Goal: Find specific page/section: Find specific page/section

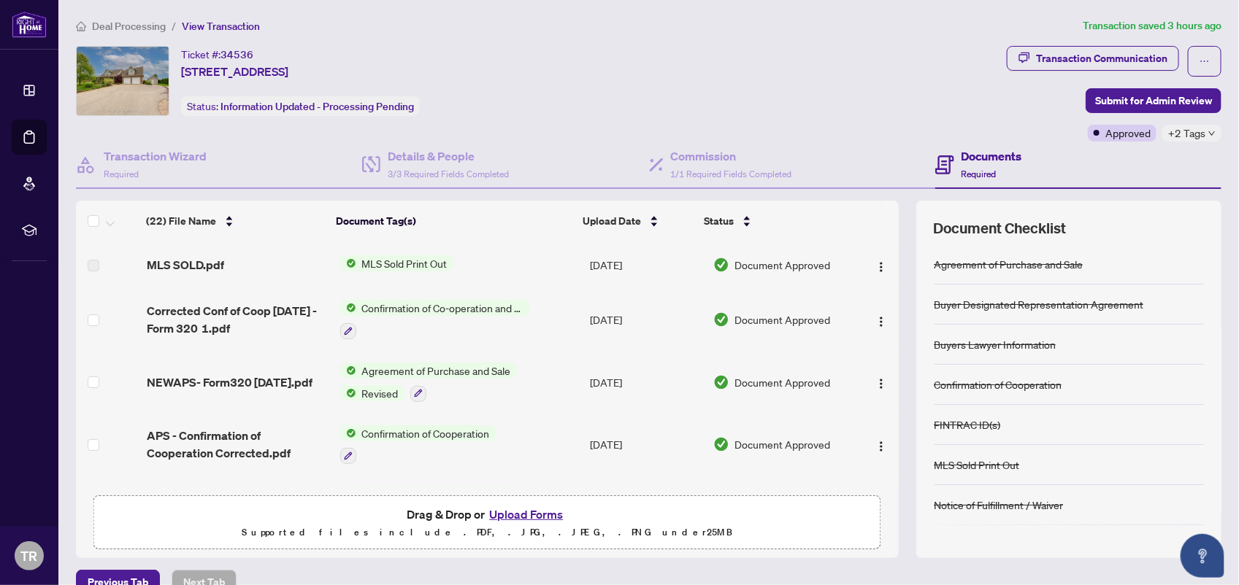
drag, startPoint x: 885, startPoint y: 263, endPoint x: 880, endPoint y: 296, distance: 33.1
click at [871, 320] on div "(22) File Name Document Tag(s) Upload Date Status (22) File Name Document Tag(s…" at bounding box center [648, 380] width 1145 height 358
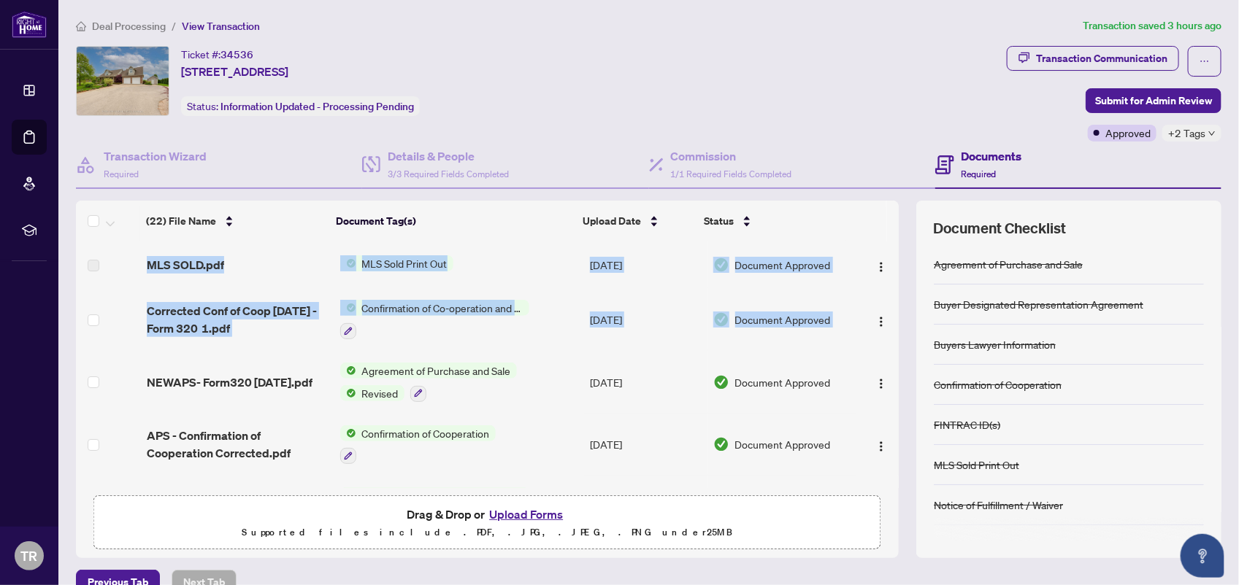
click at [887, 326] on div "(22) File Name Document Tag(s) Upload Date Status (22) File Name Document Tag(s…" at bounding box center [648, 380] width 1145 height 358
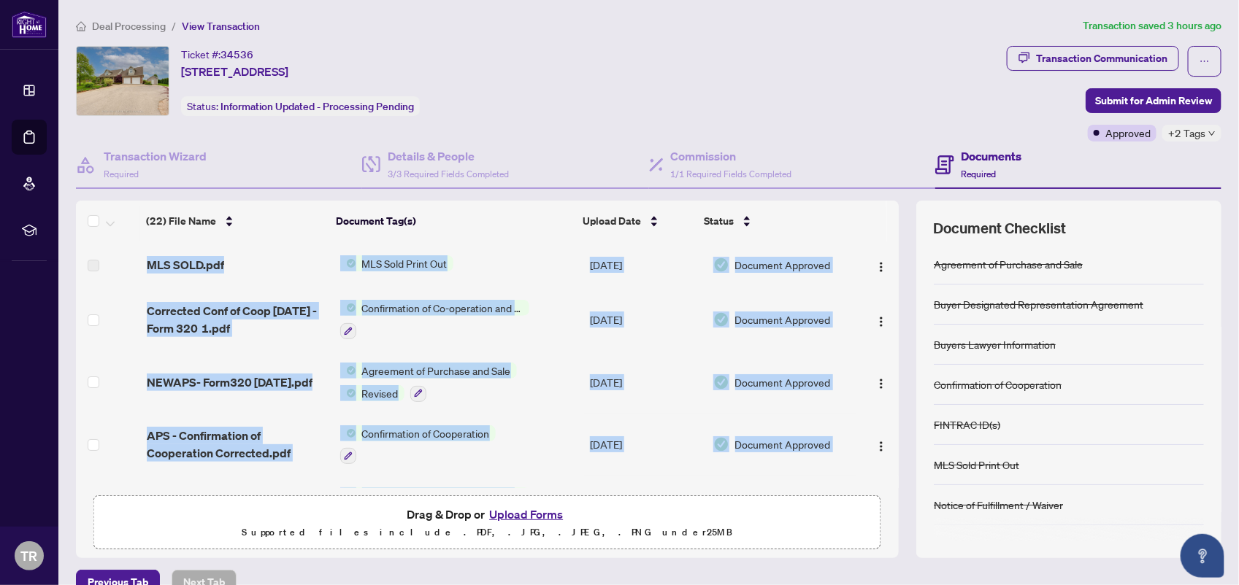
click at [887, 326] on div "(22) File Name Document Tag(s) Upload Date Status (22) File Name Document Tag(s…" at bounding box center [648, 380] width 1145 height 358
